Goal: Find specific page/section: Locate a particular part of the current website

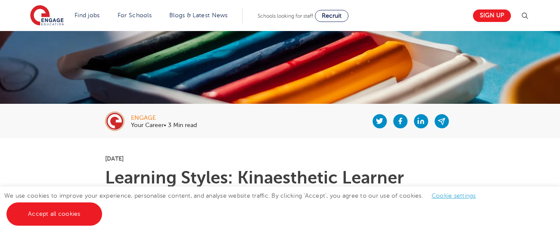
scroll to position [104, 0]
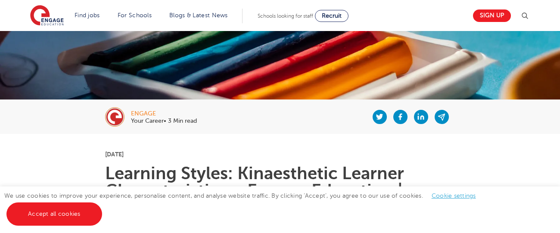
click at [121, 116] on img at bounding box center [114, 116] width 19 height 19
click at [115, 121] on img at bounding box center [114, 116] width 19 height 19
click at [114, 111] on img at bounding box center [114, 116] width 19 height 19
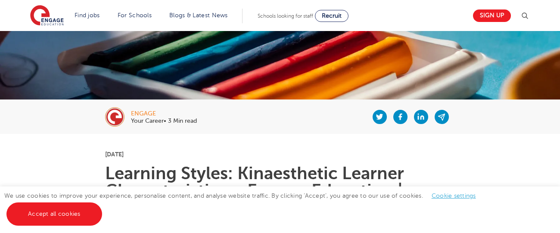
click at [114, 111] on img at bounding box center [114, 116] width 19 height 19
click at [112, 113] on img at bounding box center [114, 116] width 19 height 19
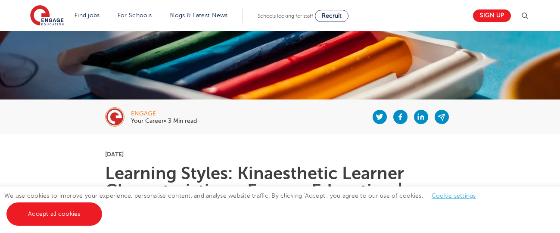
click at [114, 120] on img at bounding box center [114, 116] width 19 height 19
click at [118, 121] on img at bounding box center [114, 116] width 19 height 19
click at [325, 100] on div at bounding box center [326, 117] width 259 height 34
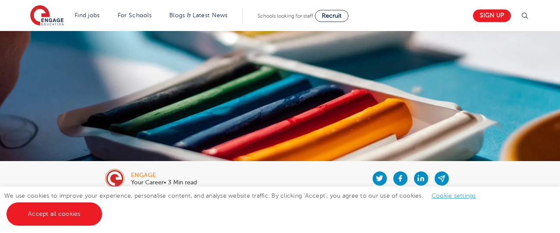
scroll to position [72, 0]
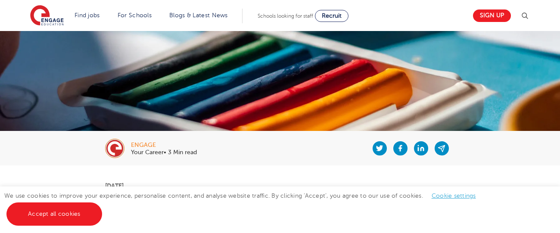
click at [115, 150] on img at bounding box center [114, 148] width 19 height 19
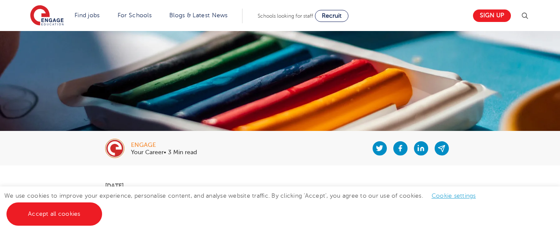
click at [115, 150] on img at bounding box center [114, 148] width 19 height 19
click at [114, 148] on img at bounding box center [114, 148] width 19 height 19
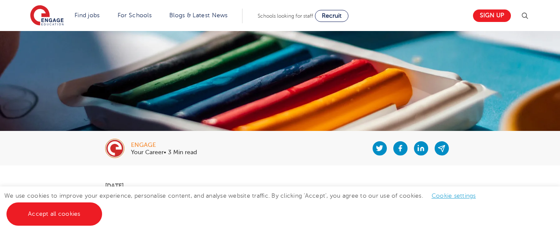
click at [114, 148] on img at bounding box center [114, 148] width 19 height 19
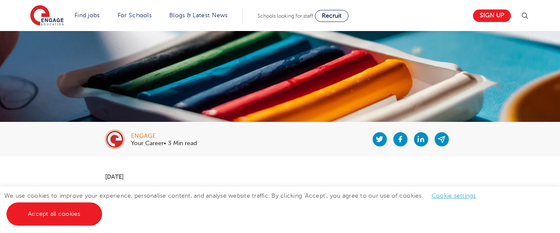
scroll to position [81, 0]
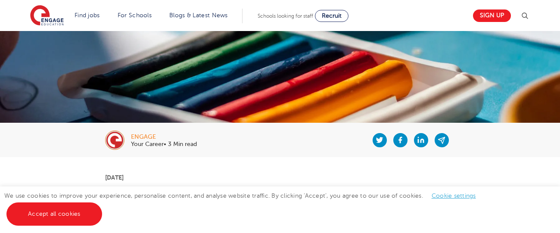
click at [124, 137] on div at bounding box center [118, 140] width 26 height 19
click at [118, 138] on img at bounding box center [114, 140] width 19 height 19
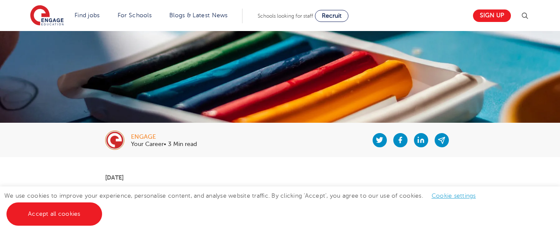
click at [118, 138] on img at bounding box center [114, 140] width 19 height 19
click at [179, 142] on p "Your Career• 3 Min read" at bounding box center [164, 144] width 66 height 6
click at [179, 143] on p "Your Career• 3 Min read" at bounding box center [164, 144] width 66 height 6
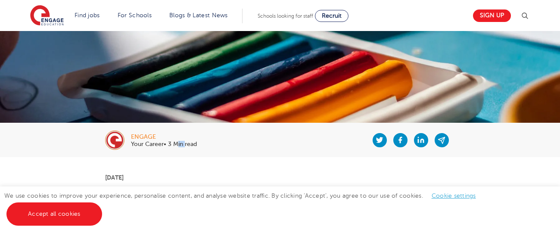
click at [179, 143] on p "Your Career• 3 Min read" at bounding box center [164, 144] width 66 height 6
click at [200, 144] on div at bounding box center [326, 140] width 259 height 34
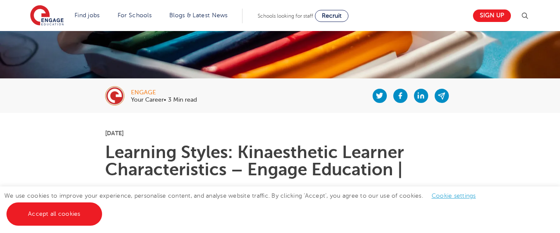
scroll to position [119, 0]
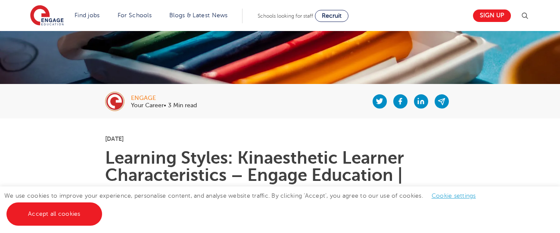
click at [118, 96] on img at bounding box center [114, 101] width 19 height 19
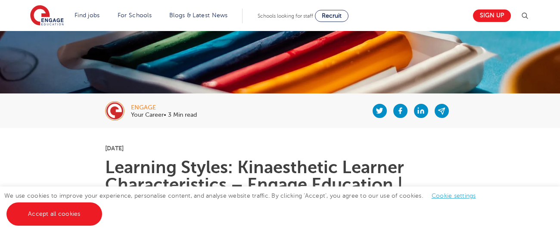
scroll to position [111, 0]
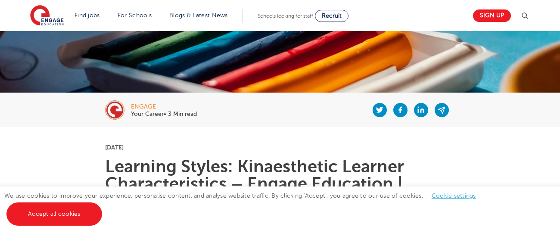
click at [108, 109] on img at bounding box center [114, 109] width 19 height 19
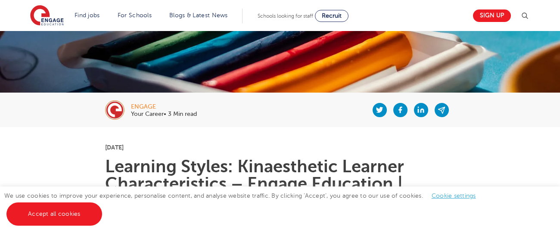
click at [108, 109] on img at bounding box center [114, 109] width 19 height 19
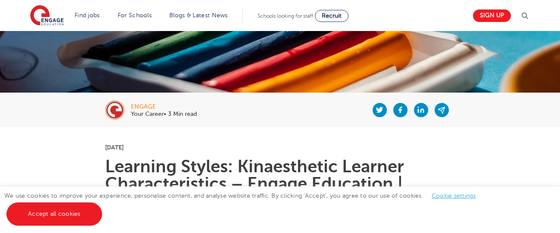
click at [108, 109] on img at bounding box center [114, 109] width 19 height 19
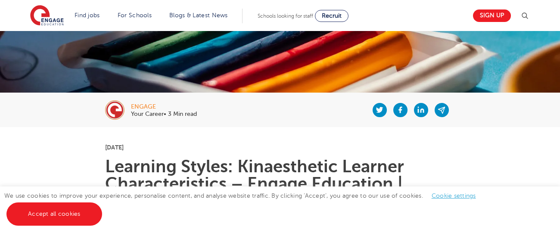
click at [108, 109] on img at bounding box center [114, 109] width 19 height 19
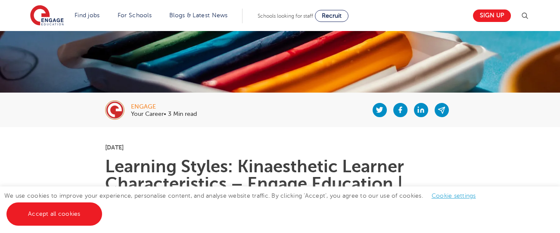
click at [108, 109] on img at bounding box center [114, 109] width 19 height 19
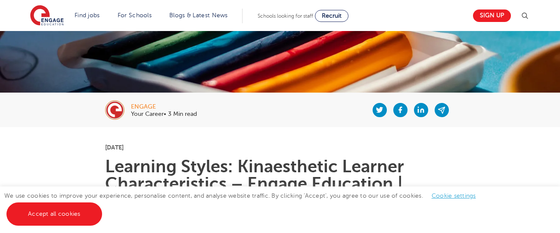
click at [108, 109] on img at bounding box center [114, 109] width 19 height 19
